Goal: Task Accomplishment & Management: Manage account settings

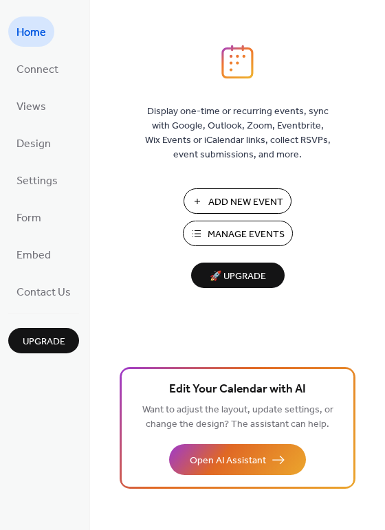
click at [223, 229] on span "Manage Events" at bounding box center [245, 234] width 77 height 14
click at [231, 227] on span "Manage Events" at bounding box center [245, 234] width 77 height 14
click at [221, 229] on span "Manage Events" at bounding box center [245, 234] width 77 height 14
click at [210, 236] on span "Manage Events" at bounding box center [245, 234] width 77 height 14
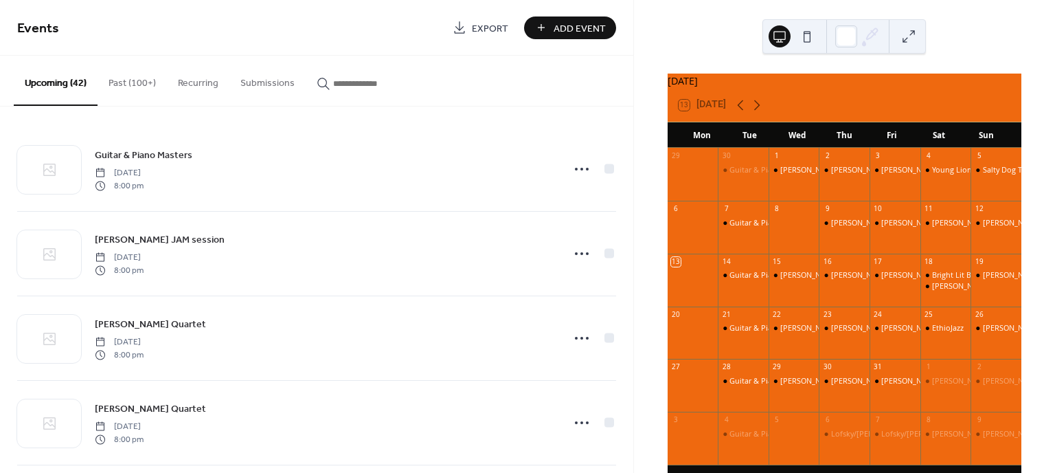
drag, startPoint x: 611, startPoint y: 119, endPoint x: 612, endPoint y: 146, distance: 26.8
click at [612, 146] on div "Guitar & Piano Masters Tuesday, October 14, 2025 8:00 pm Terry Clarke's JAM ses…" at bounding box center [316, 289] width 633 height 366
click at [634, 126] on div "October 2025 13 Today Mon Tue Wed Thu Fri Sat Sun 29 30 Guitar & Piano Masters …" at bounding box center [844, 236] width 421 height 473
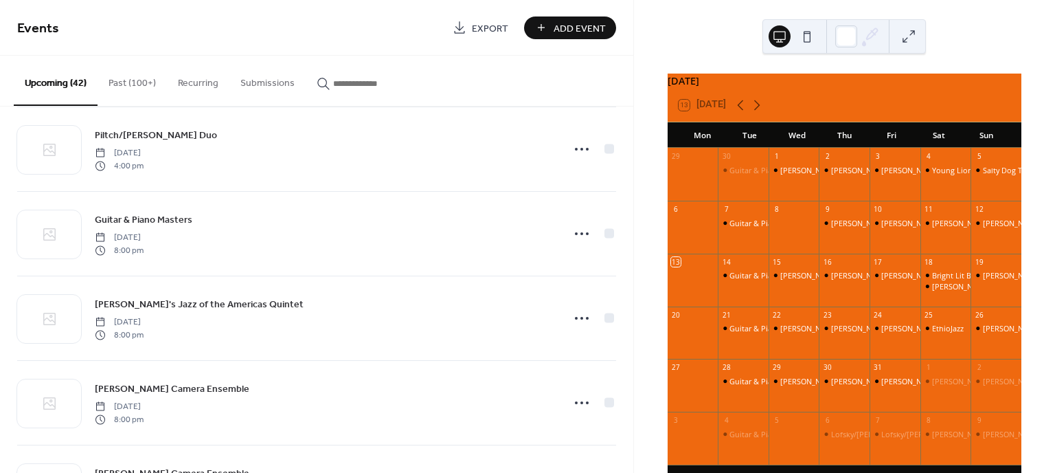
scroll to position [2494, 0]
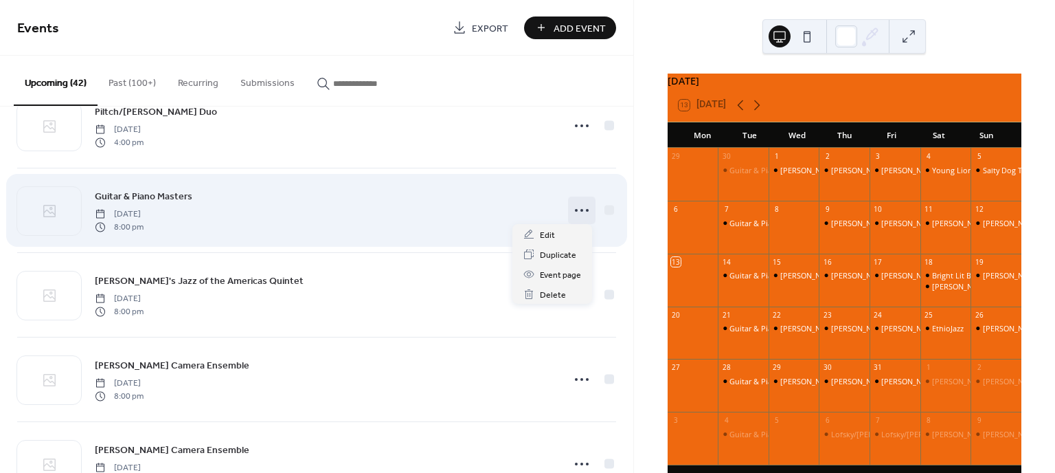
click at [571, 204] on icon at bounding box center [582, 210] width 22 height 22
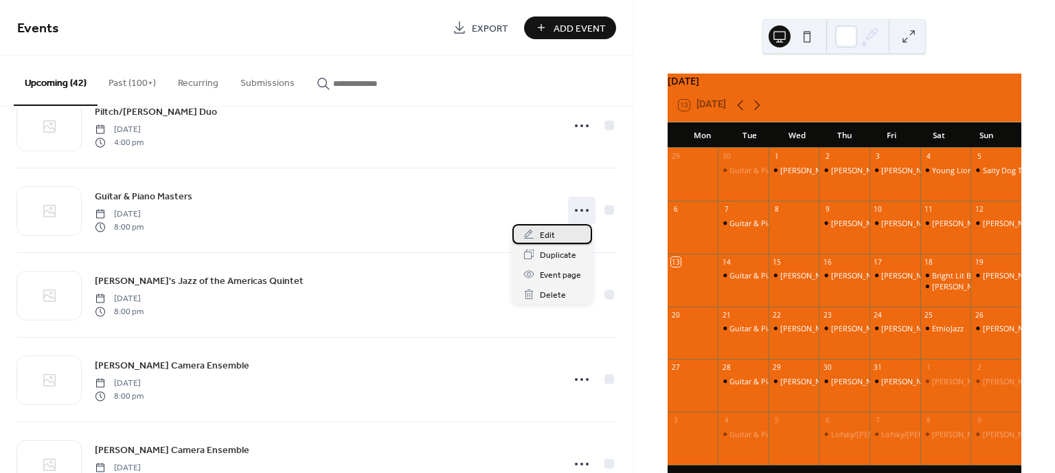
click at [543, 228] on span "Edit" at bounding box center [547, 235] width 15 height 14
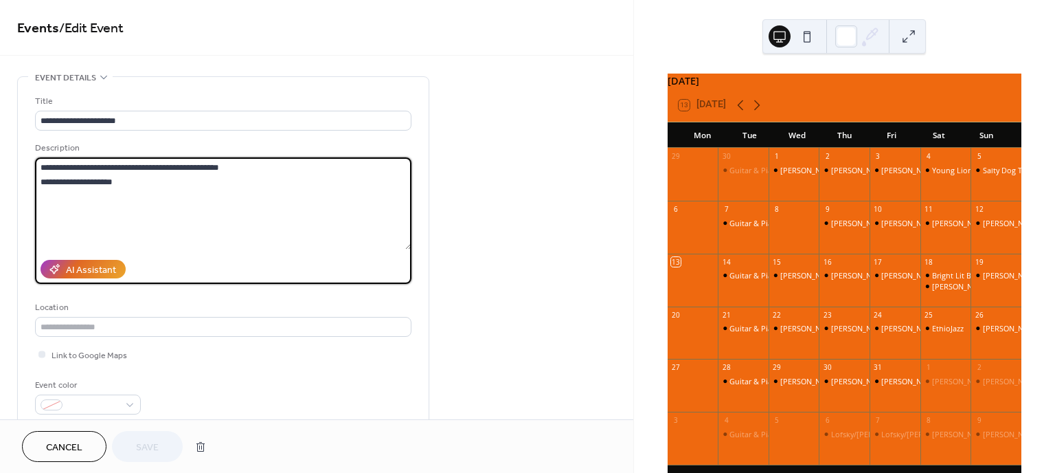
click at [39, 181] on textarea "**********" at bounding box center [223, 203] width 376 height 92
type textarea "**********"
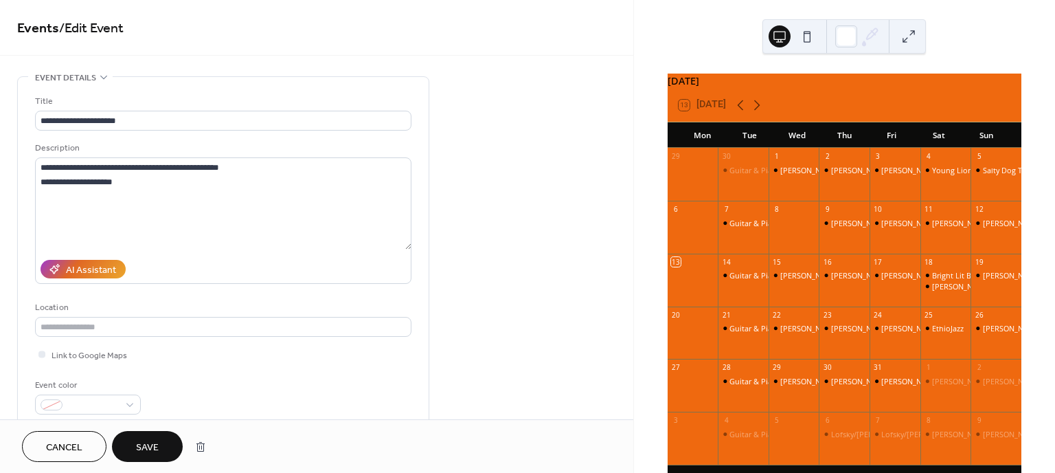
click at [144, 445] on span "Save" at bounding box center [147, 447] width 23 height 14
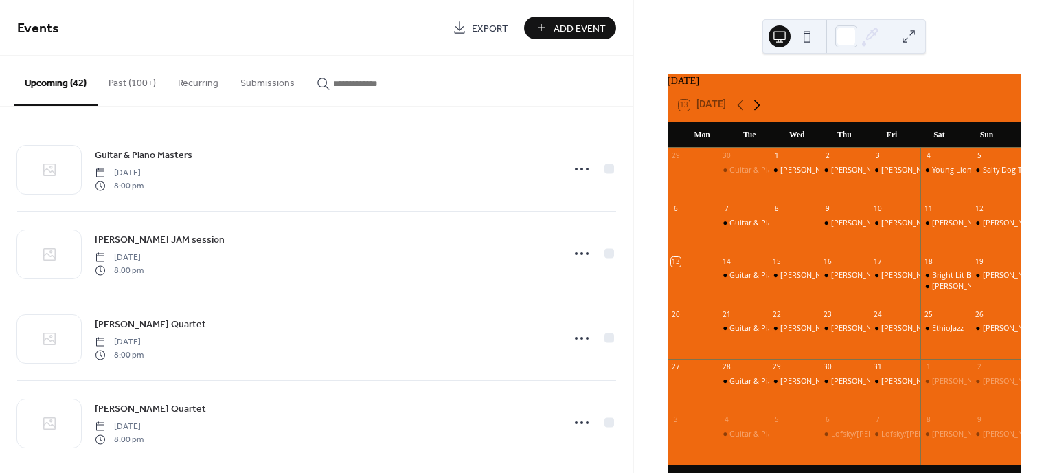
click at [758, 113] on icon at bounding box center [757, 105] width 16 height 16
click at [745, 280] on div "Guitar & Piano Masters" at bounding box center [771, 275] width 82 height 10
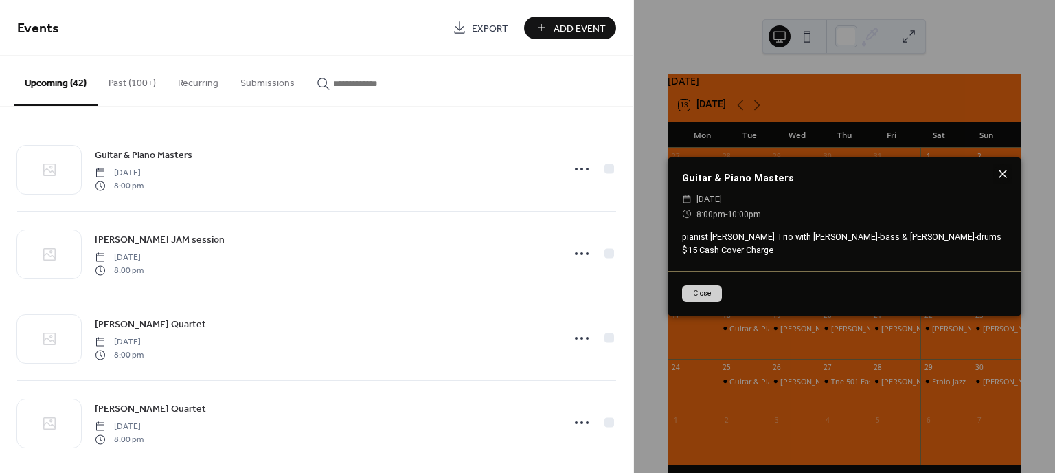
click at [1005, 173] on icon at bounding box center [1003, 174] width 16 height 16
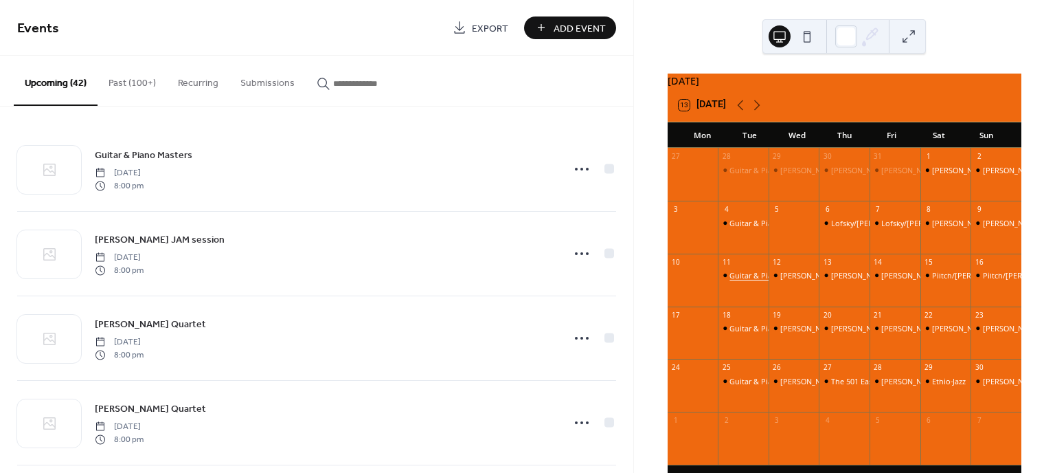
click at [749, 280] on div "Guitar & Piano Masters" at bounding box center [771, 275] width 82 height 10
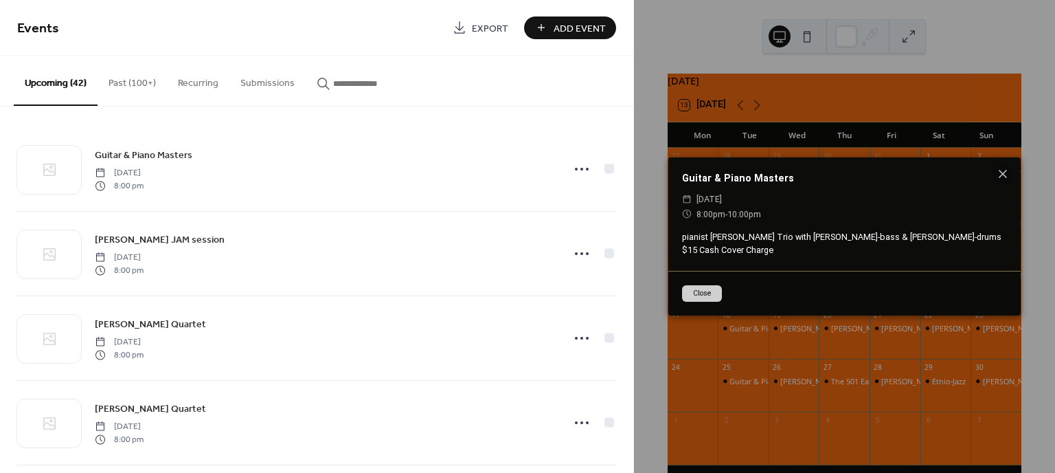
click at [749, 284] on div "Close" at bounding box center [844, 293] width 352 height 45
click at [640, 280] on div "Guitar & Piano Masters ​ Tuesday, November 11, 2025 ​ 8:00pm - 10:00pm pianist …" at bounding box center [844, 236] width 421 height 473
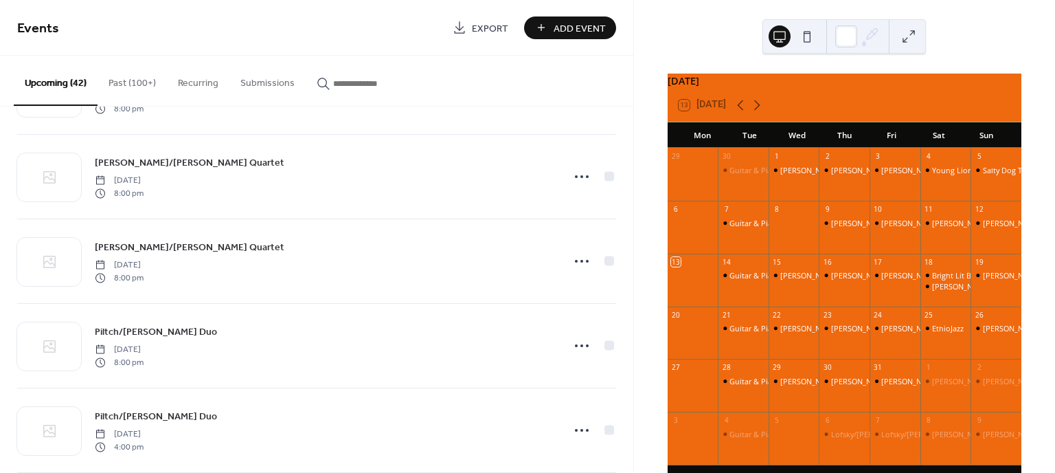
scroll to position [2322, 0]
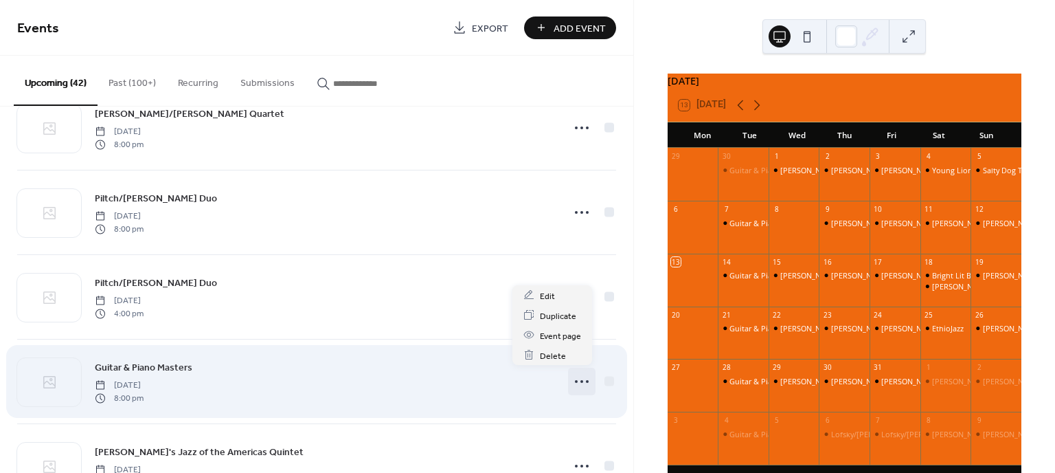
click at [575, 380] on circle at bounding box center [576, 381] width 3 height 3
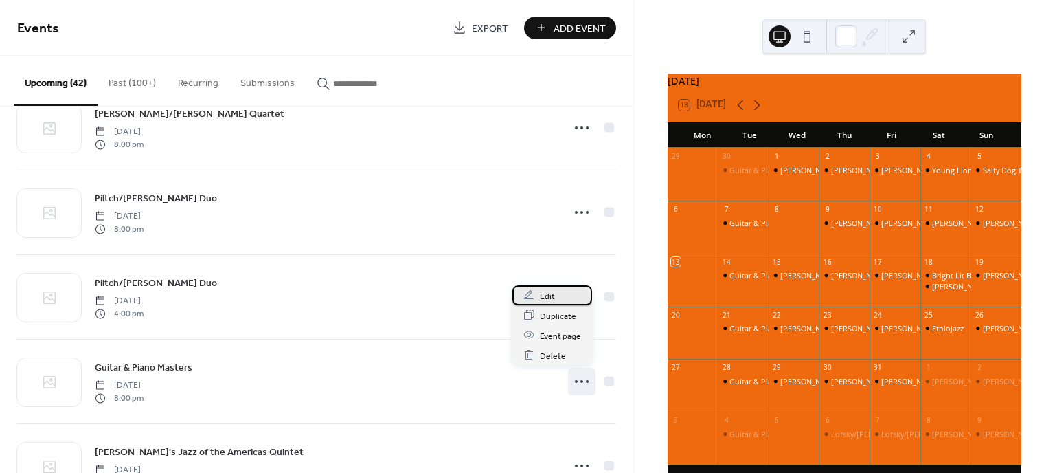
click at [552, 291] on span "Edit" at bounding box center [547, 296] width 15 height 14
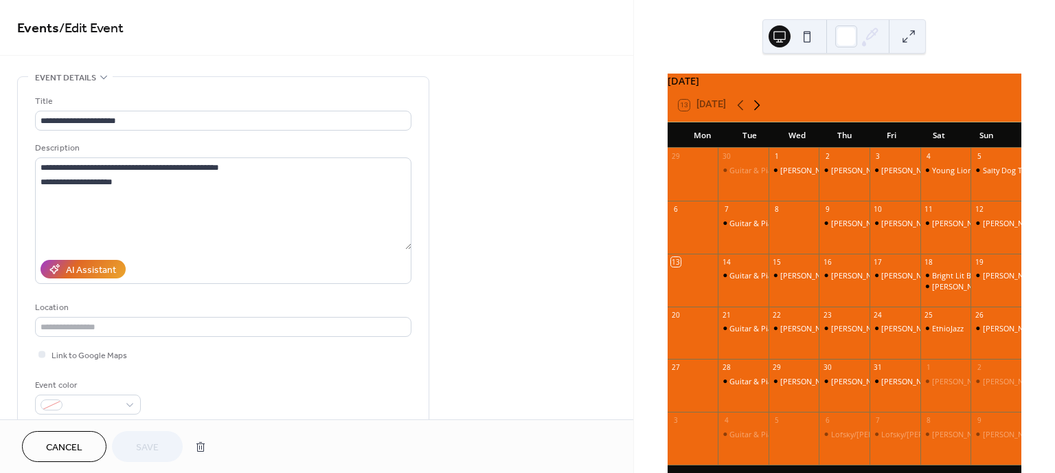
click at [754, 107] on icon at bounding box center [757, 105] width 16 height 16
click at [85, 439] on button "Cancel" at bounding box center [64, 446] width 84 height 31
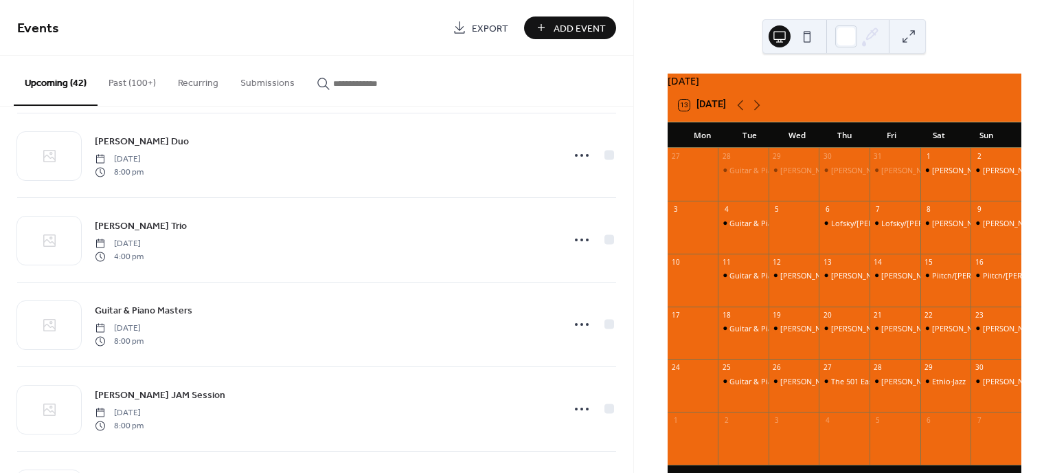
scroll to position [1876, 0]
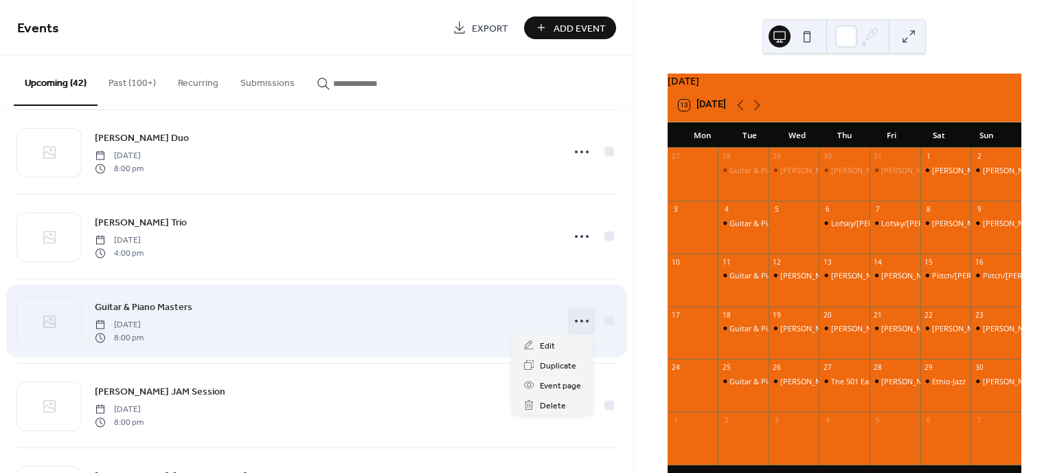
click at [571, 316] on icon at bounding box center [582, 321] width 22 height 22
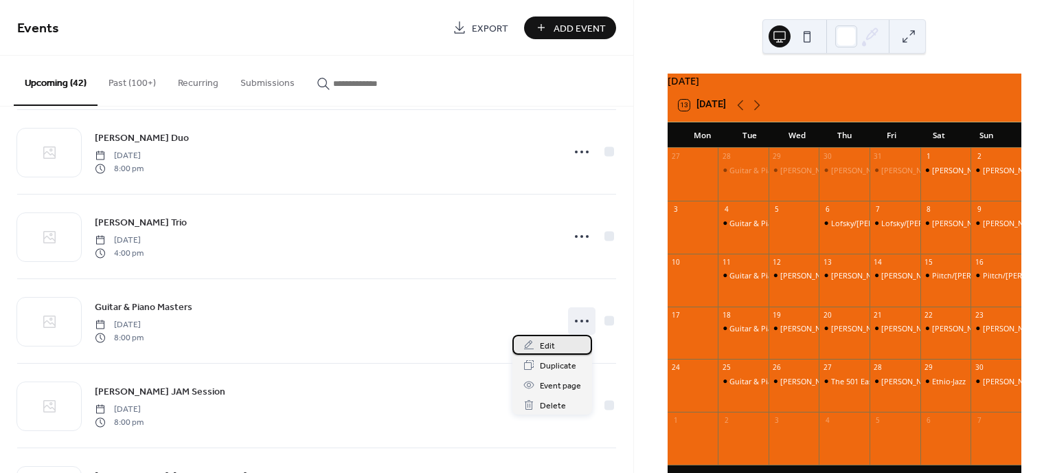
click at [552, 344] on span "Edit" at bounding box center [547, 346] width 15 height 14
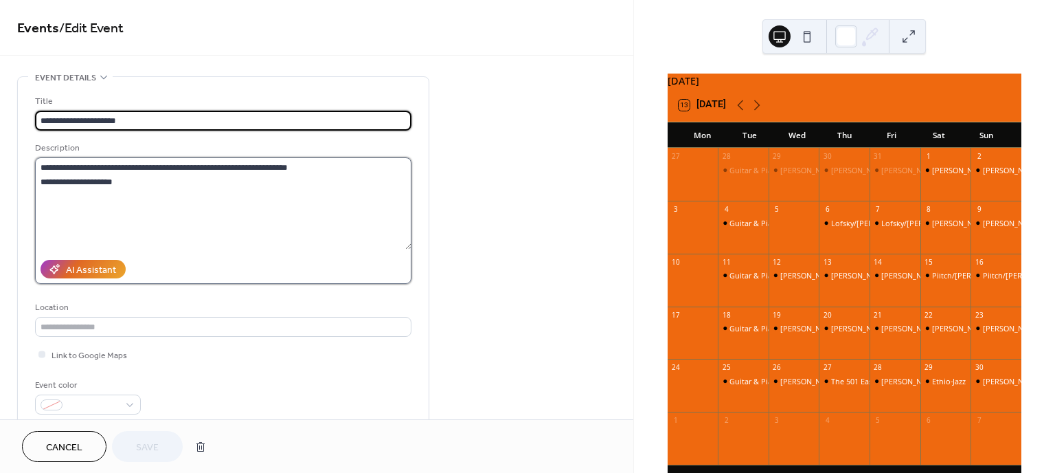
click at [208, 166] on textarea "**********" at bounding box center [223, 203] width 376 height 92
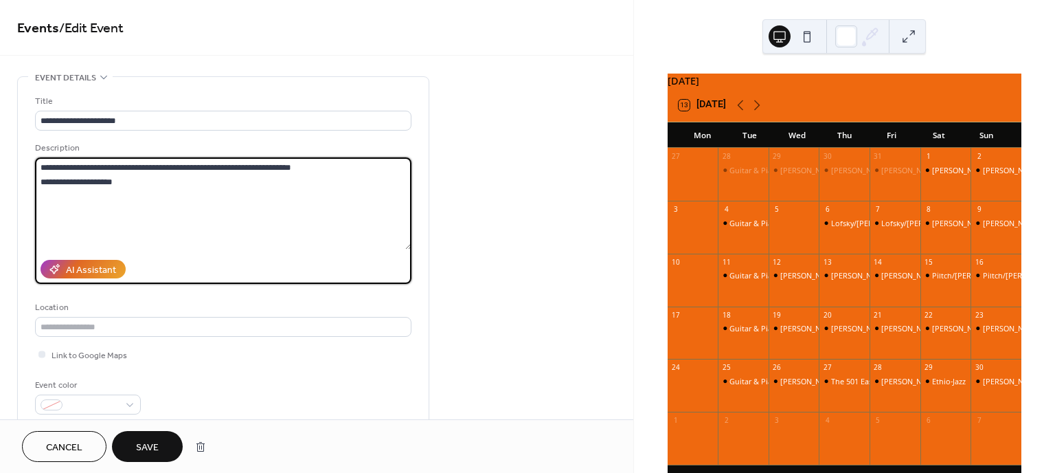
type textarea "**********"
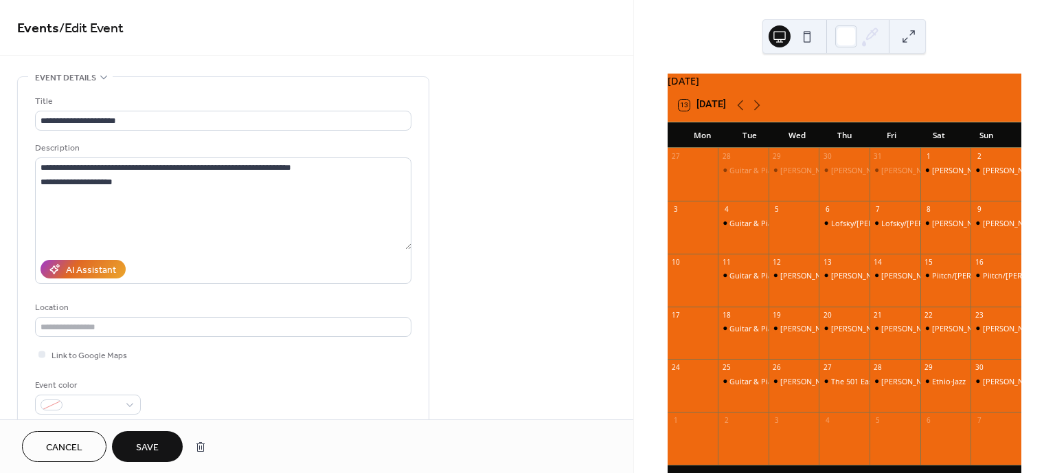
click at [138, 443] on span "Save" at bounding box center [147, 447] width 23 height 14
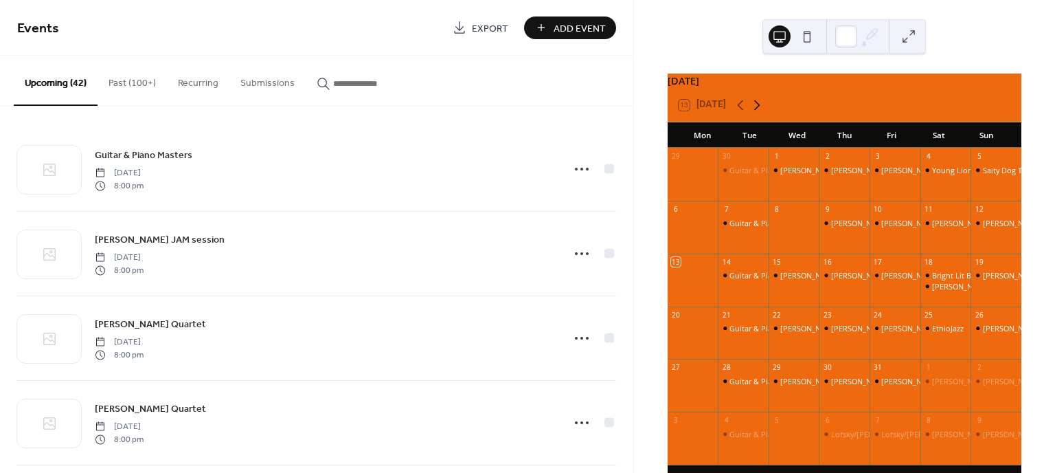
click at [758, 112] on icon at bounding box center [757, 105] width 16 height 16
click at [746, 280] on div "Guitar & Piano Masters" at bounding box center [771, 275] width 82 height 10
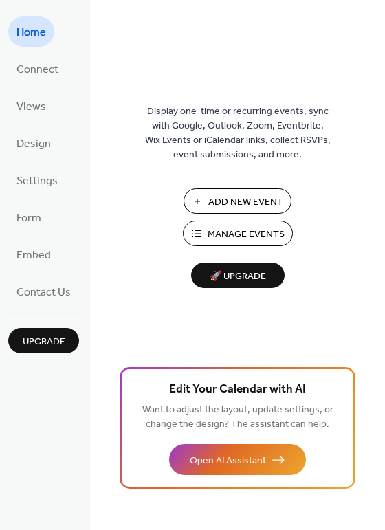
click at [215, 232] on span "Manage Events" at bounding box center [245, 234] width 77 height 14
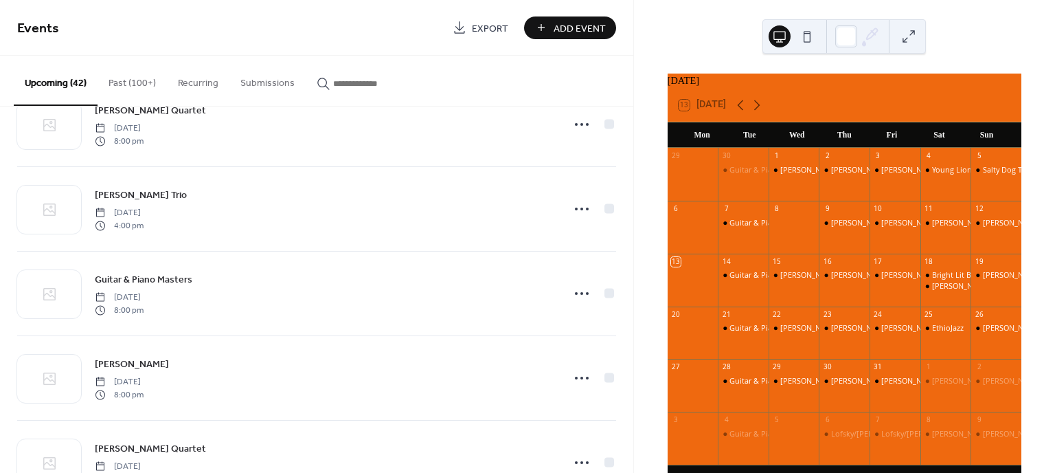
scroll to position [471, 0]
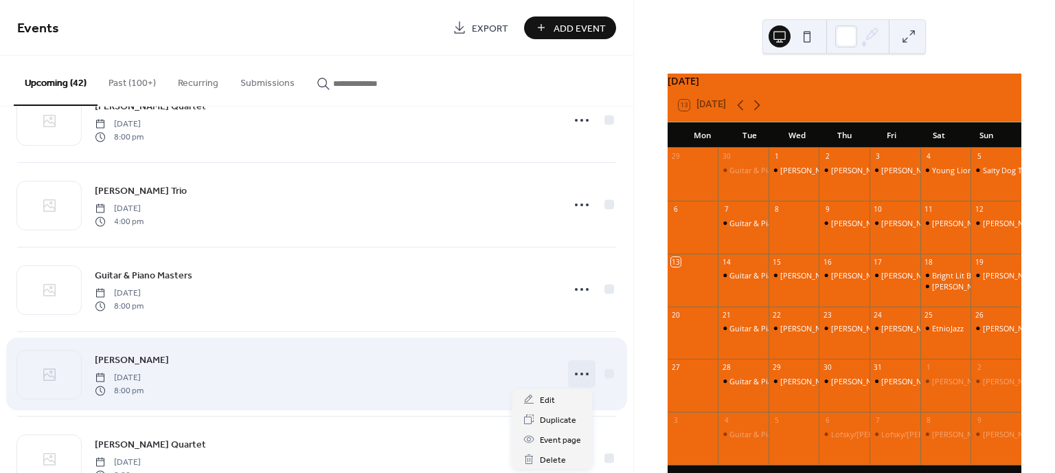
click at [572, 365] on icon at bounding box center [582, 374] width 22 height 22
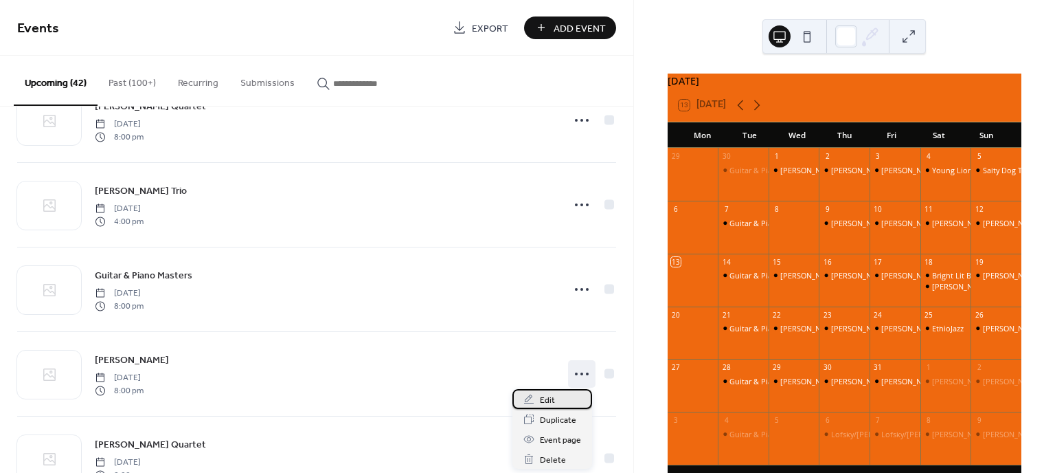
click at [550, 397] on span "Edit" at bounding box center [547, 400] width 15 height 14
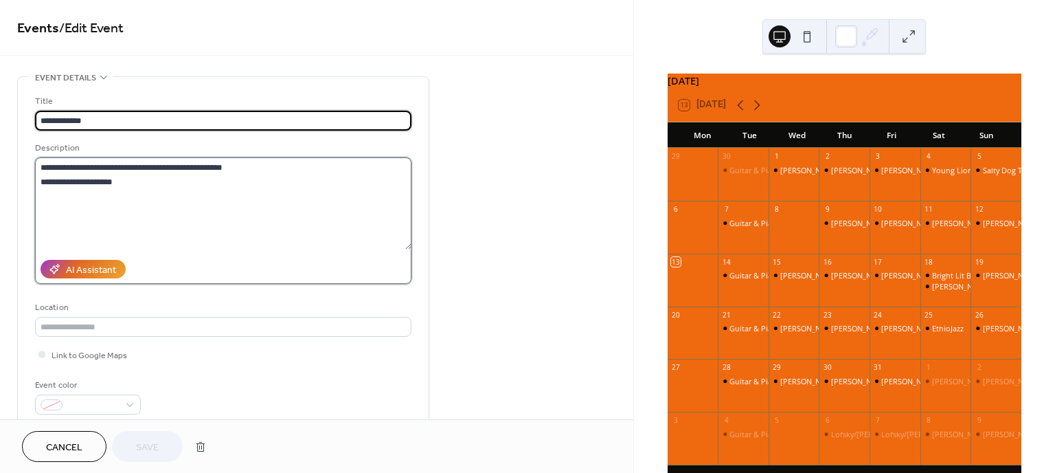
click at [250, 165] on textarea "**********" at bounding box center [223, 203] width 376 height 92
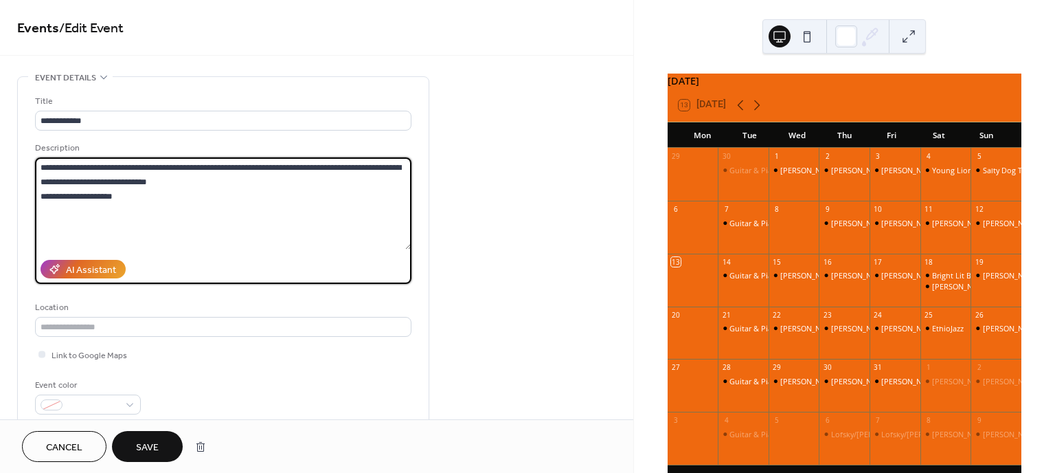
type textarea "**********"
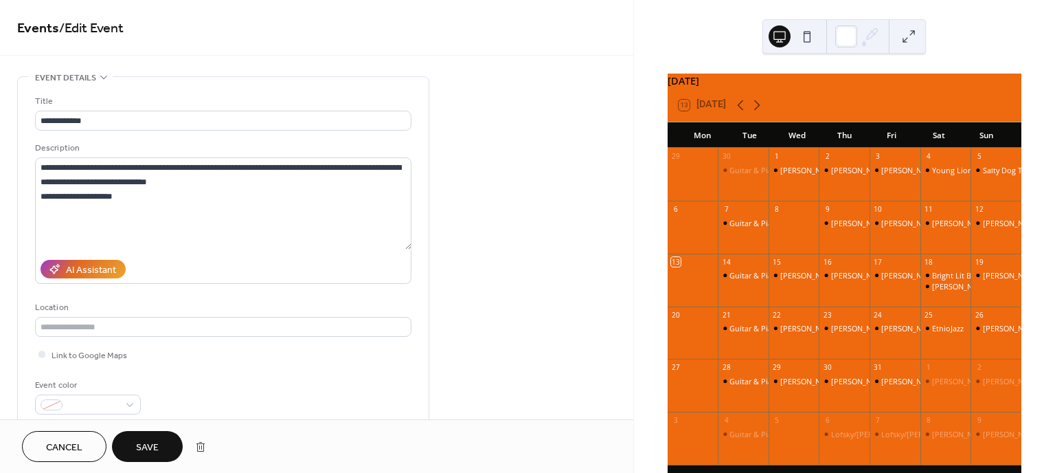
click at [165, 437] on button "Save" at bounding box center [147, 446] width 71 height 31
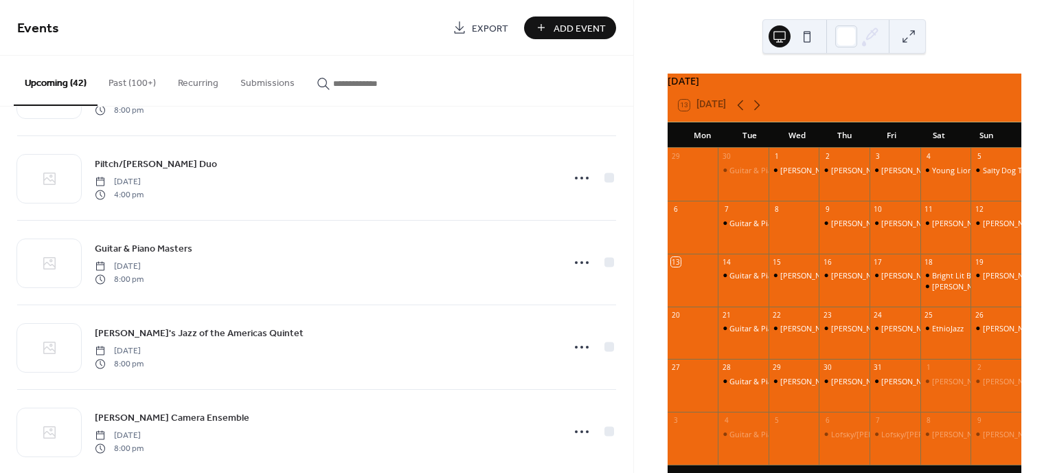
scroll to position [2453, 0]
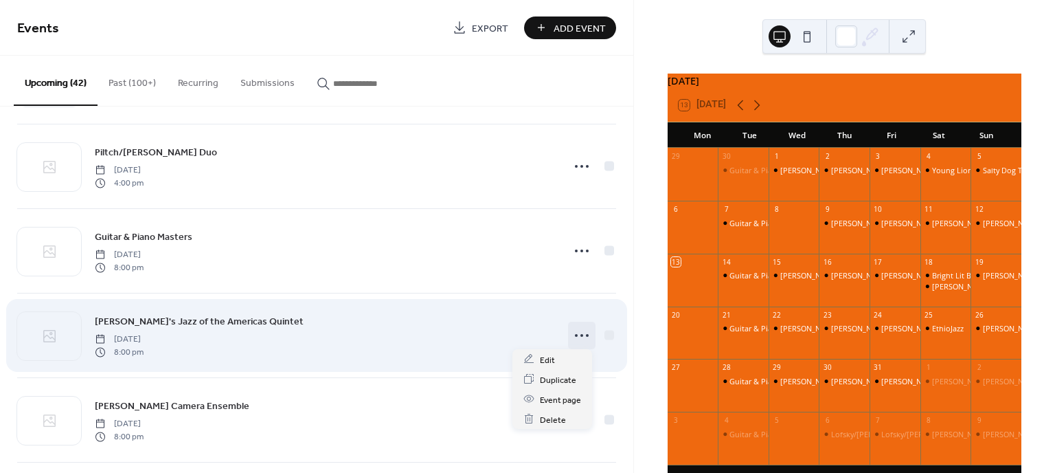
click at [574, 330] on icon at bounding box center [582, 335] width 22 height 22
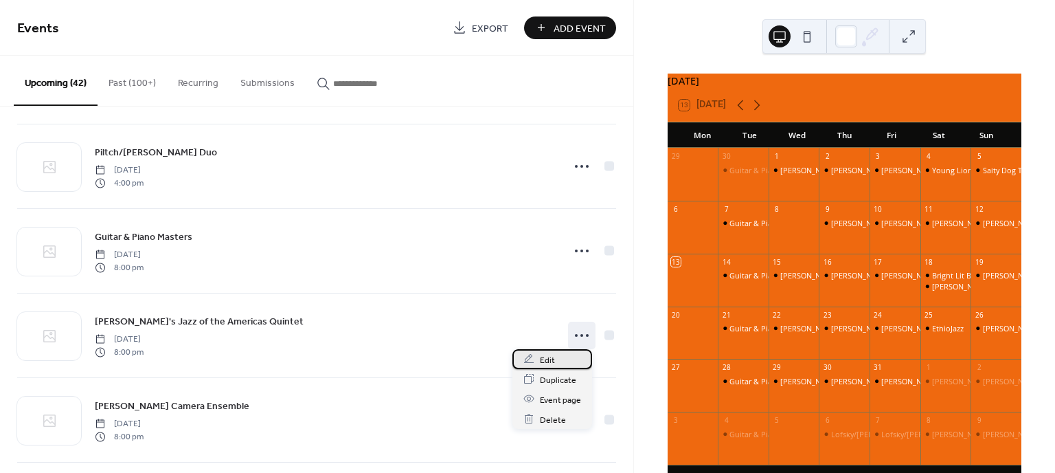
click at [556, 355] on div "Edit" at bounding box center [552, 359] width 80 height 20
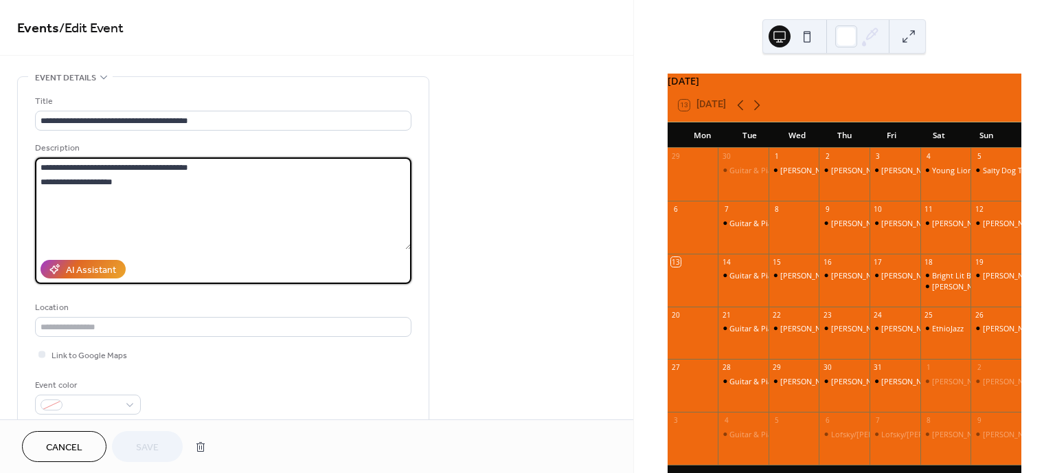
click at [226, 174] on textarea "**********" at bounding box center [223, 203] width 376 height 92
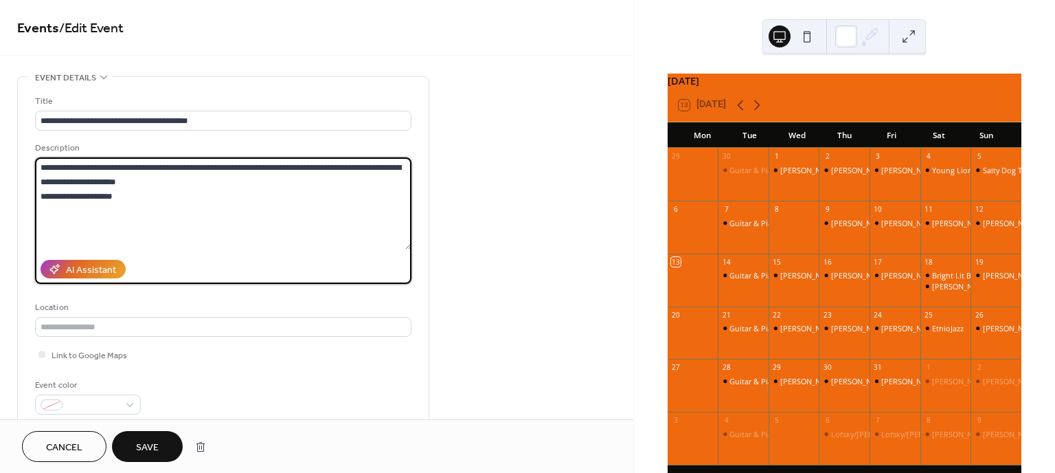
type textarea "**********"
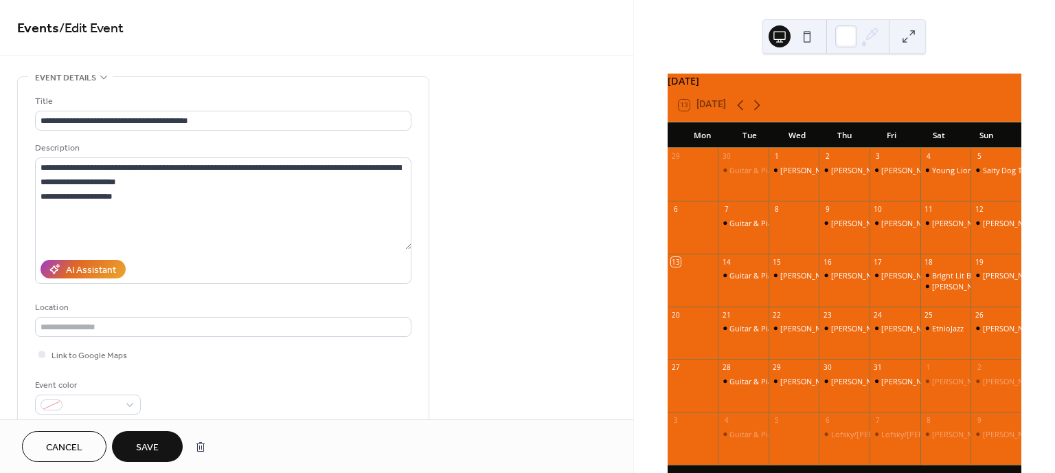
click at [158, 449] on span "Save" at bounding box center [147, 447] width 23 height 14
